Goal: Check status: Check status

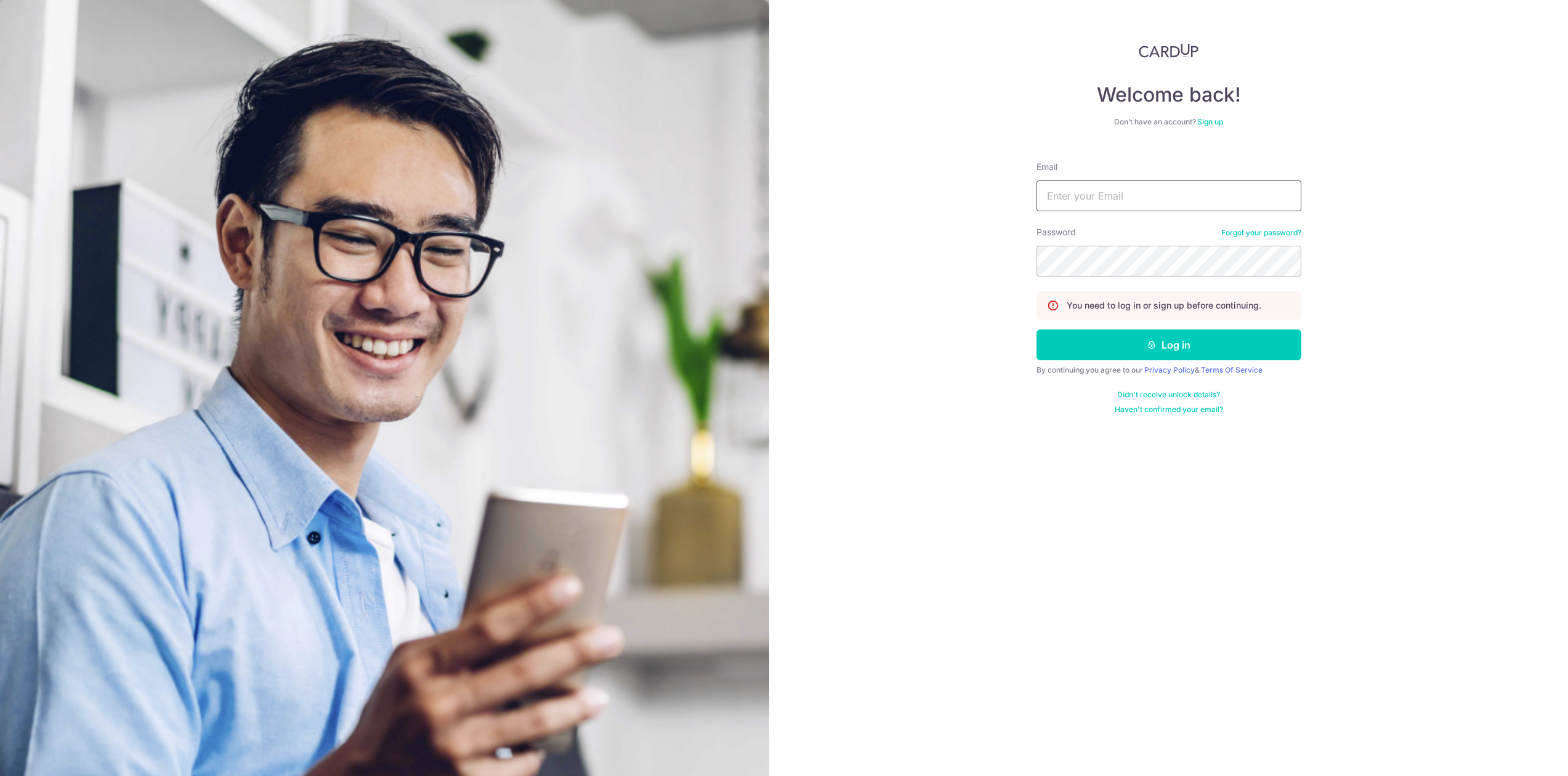
click at [1087, 200] on input "Email" at bounding box center [1169, 196] width 265 height 31
type input "[EMAIL_ADDRESS][DOMAIN_NAME]"
click at [1036, 329] on button "Log in" at bounding box center [1169, 345] width 265 height 31
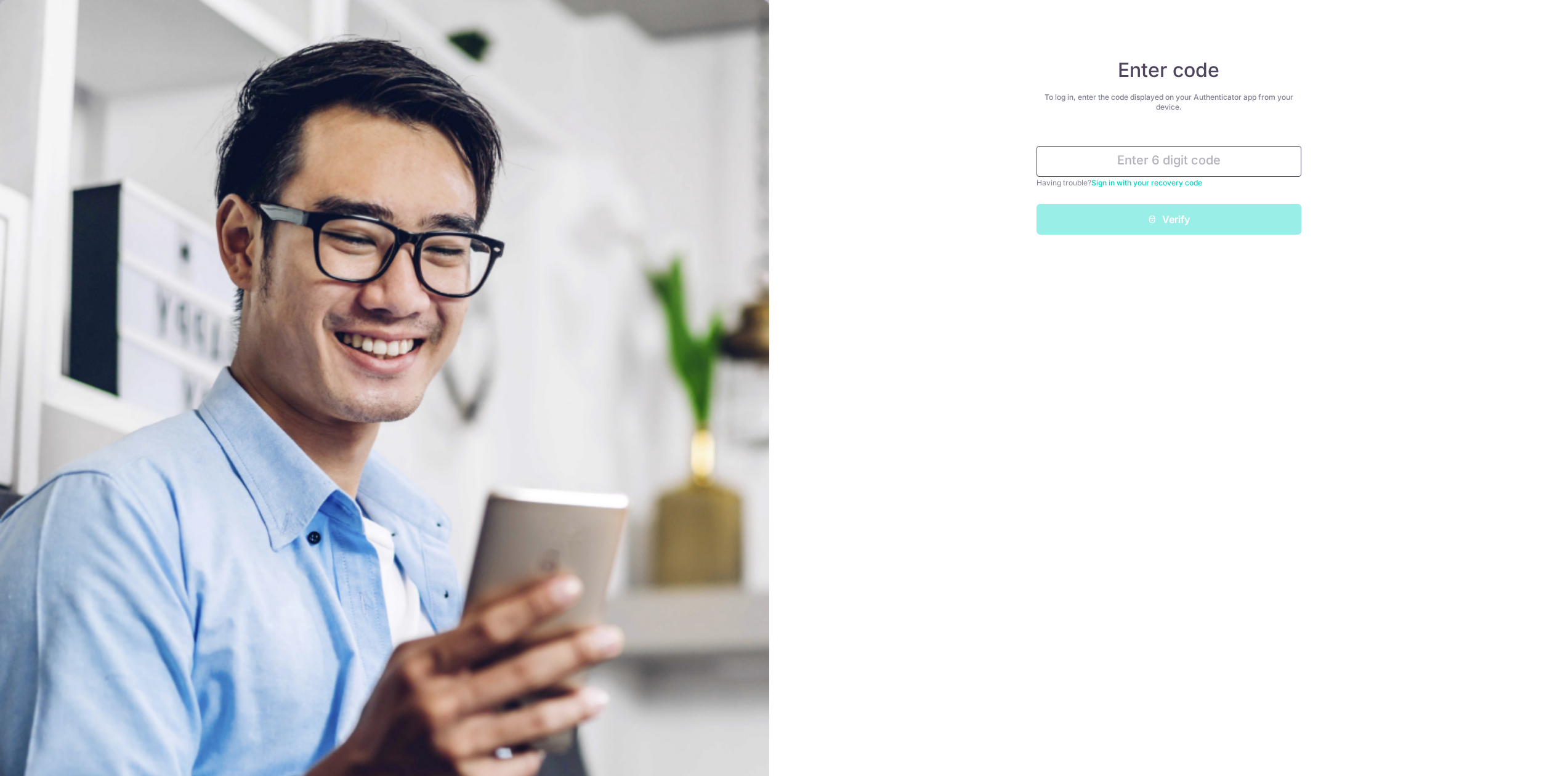
click at [1158, 151] on input "text" at bounding box center [1169, 161] width 265 height 31
type input "643881"
click at [1036, 204] on button "Verify" at bounding box center [1169, 219] width 265 height 31
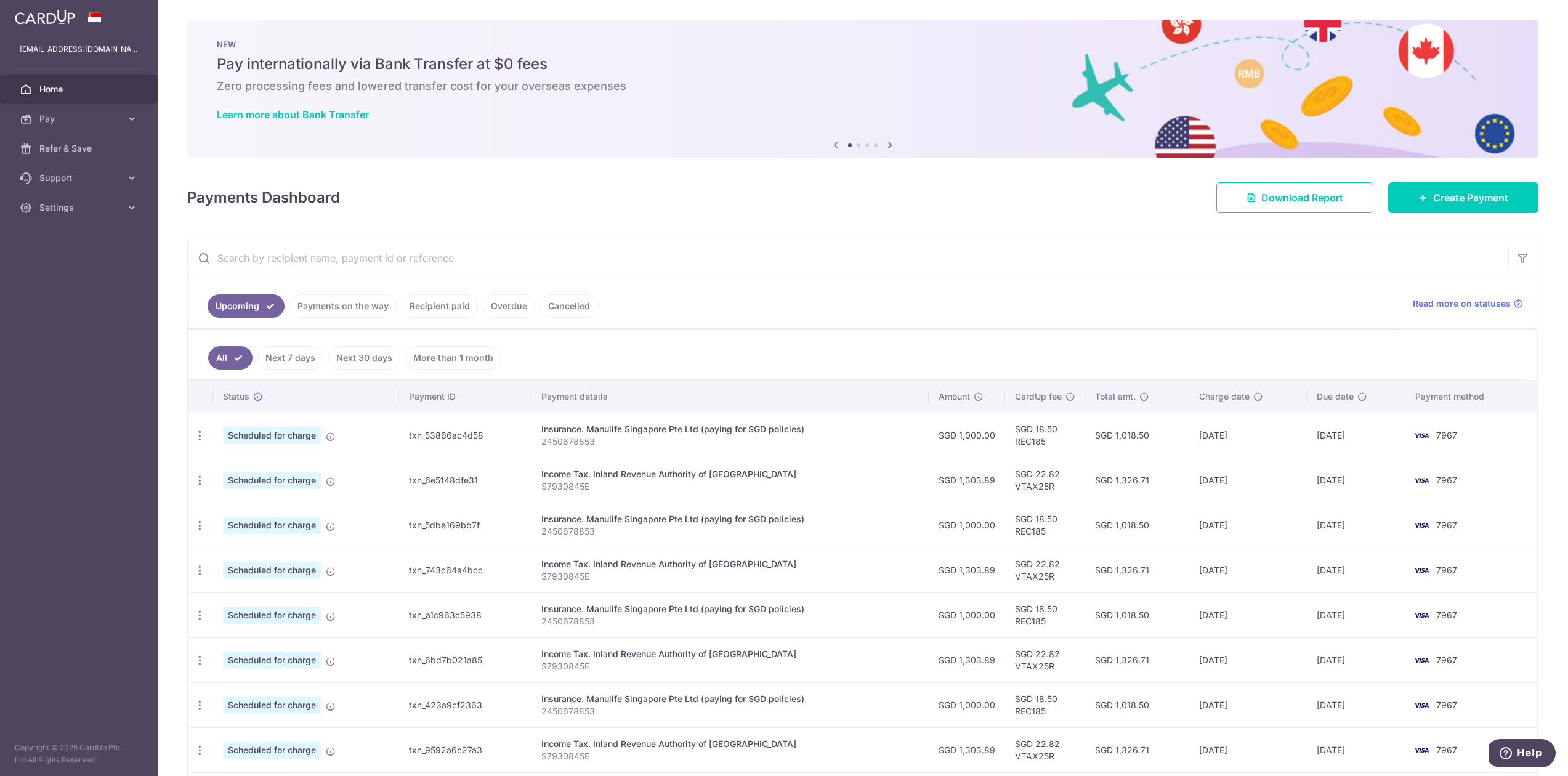
click at [346, 309] on link "Payments on the way" at bounding box center [343, 306] width 107 height 23
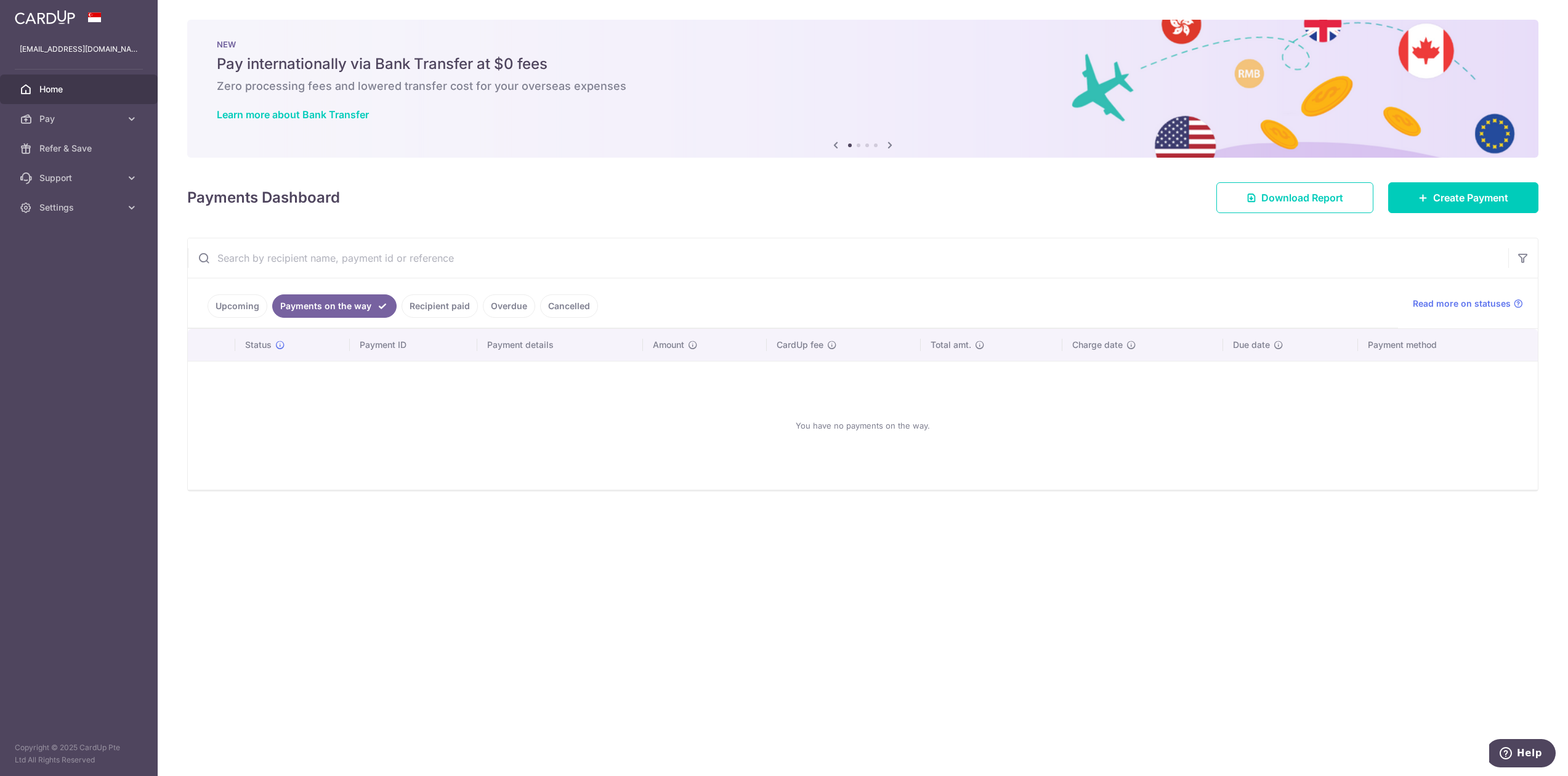
click at [445, 311] on link "Recipient paid" at bounding box center [440, 306] width 76 height 23
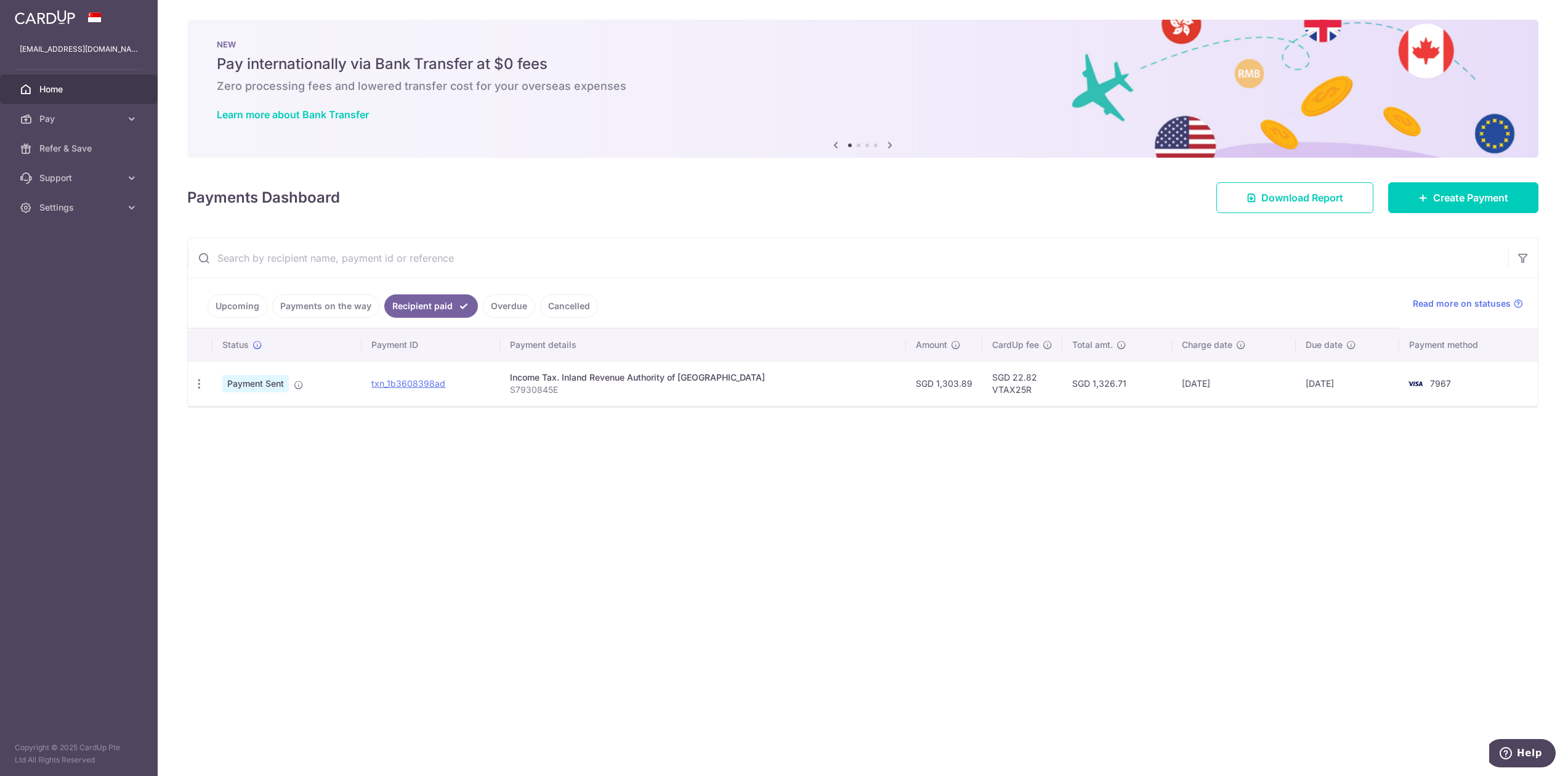
click at [213, 304] on link "Upcoming" at bounding box center [237, 306] width 60 height 23
